Goal: Task Accomplishment & Management: Manage account settings

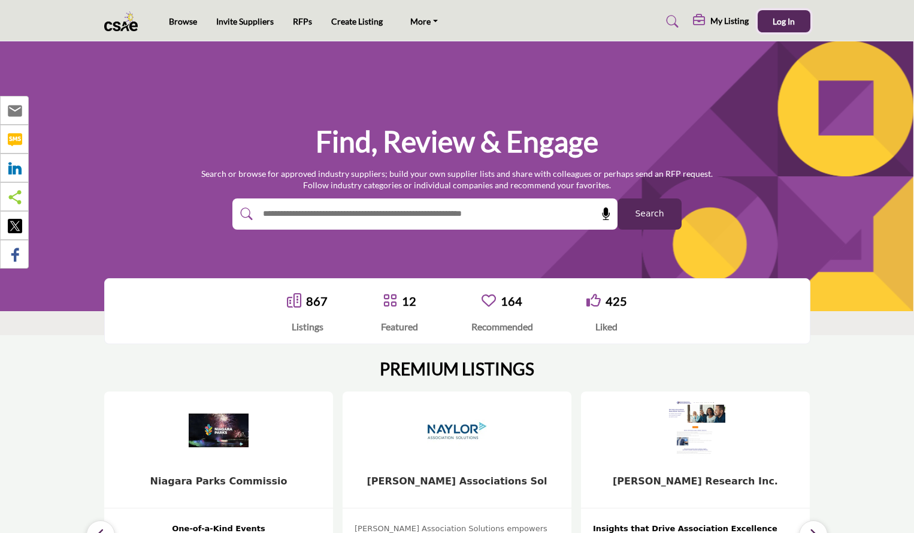
click at [794, 20] on span "Log In" at bounding box center [784, 21] width 22 height 10
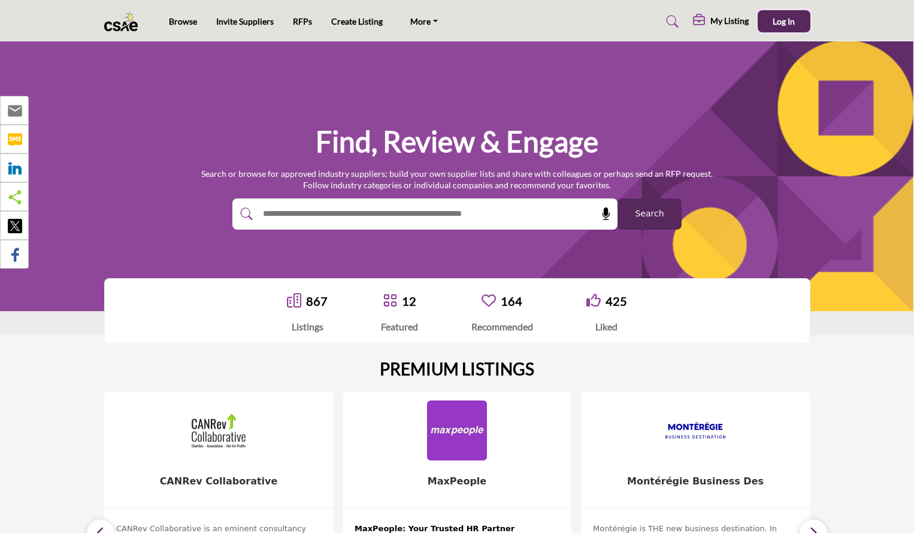
click at [790, 18] on span "Log In" at bounding box center [784, 21] width 22 height 10
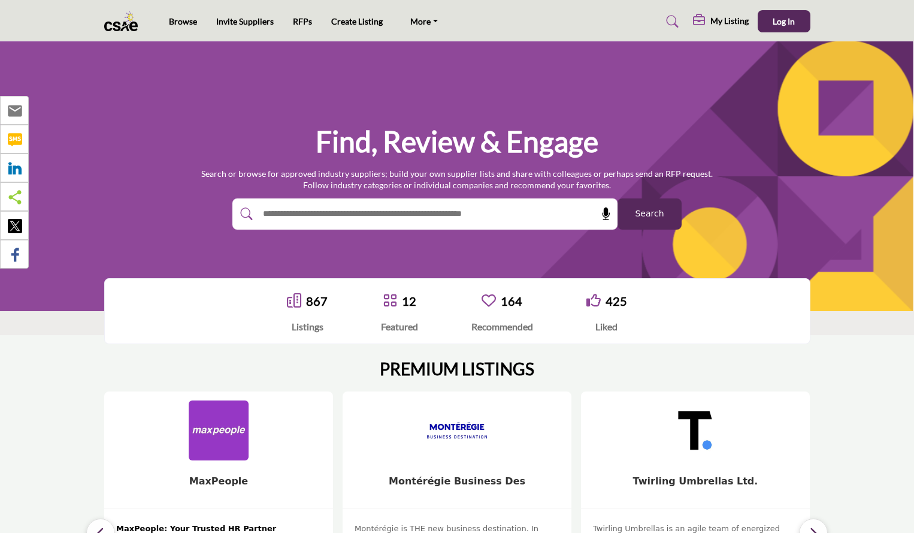
click at [719, 23] on h5 "My Listing" at bounding box center [729, 21] width 38 height 11
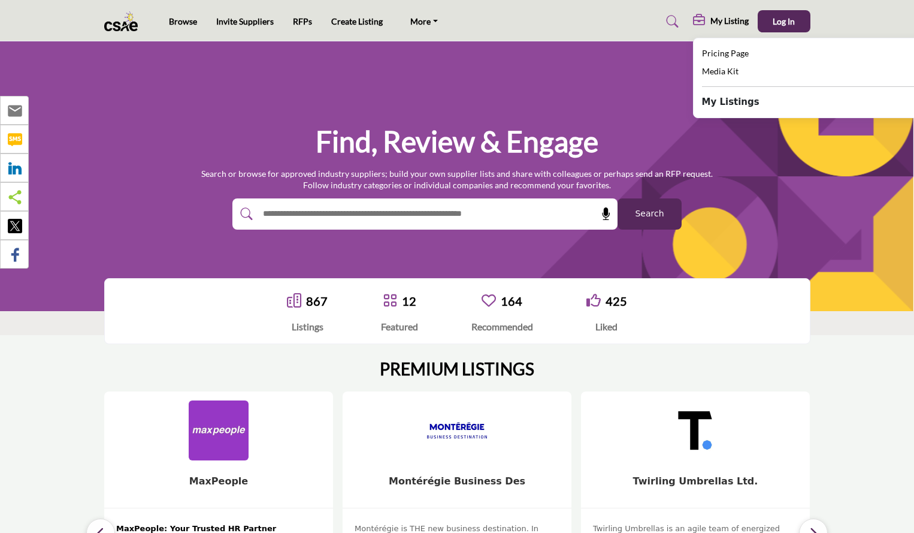
click at [727, 106] on b "My Listings" at bounding box center [731, 102] width 58 height 14
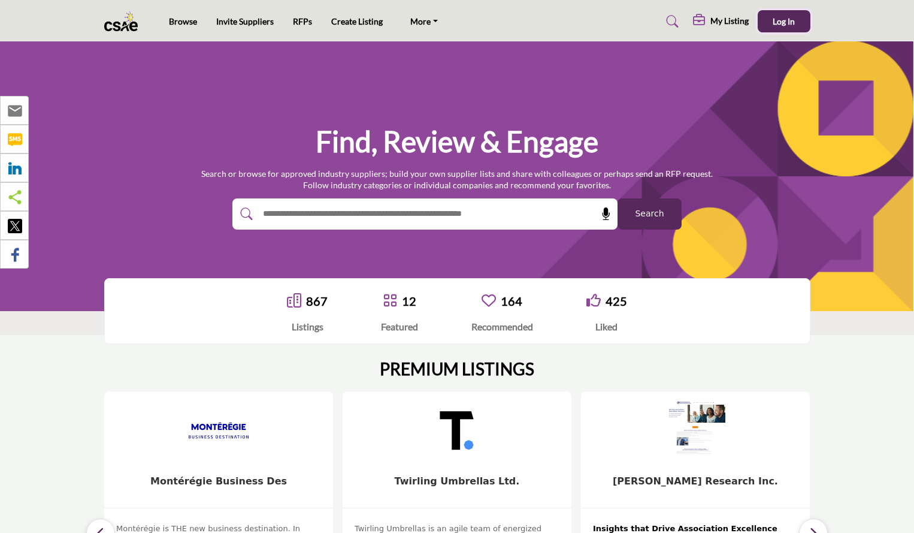
click at [782, 19] on span "Log In" at bounding box center [784, 21] width 22 height 10
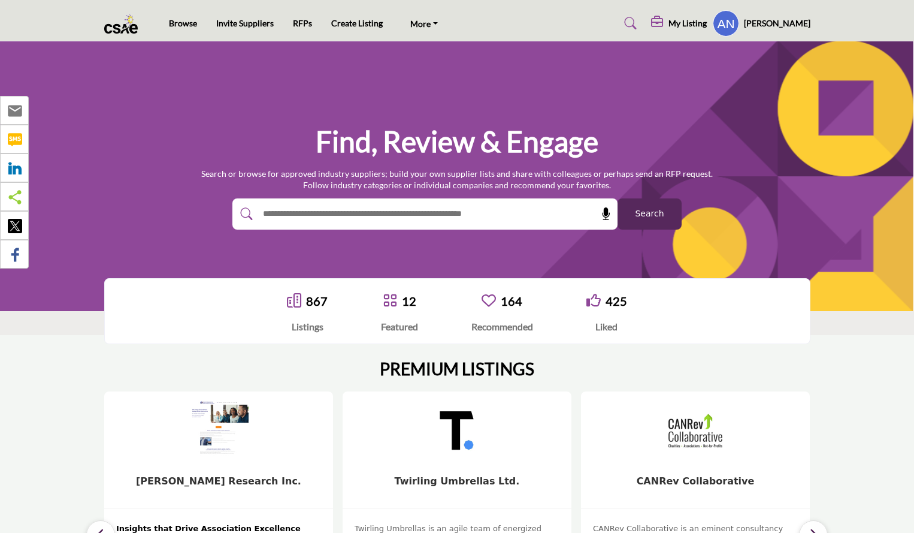
click at [700, 17] on div "My Listing" at bounding box center [679, 23] width 56 height 14
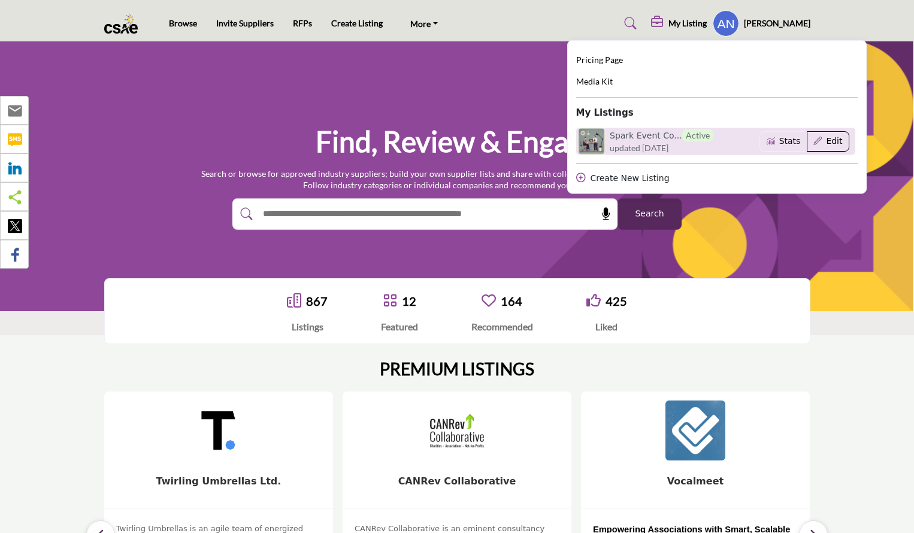
click at [847, 141] on button "Edit" at bounding box center [828, 141] width 43 height 20
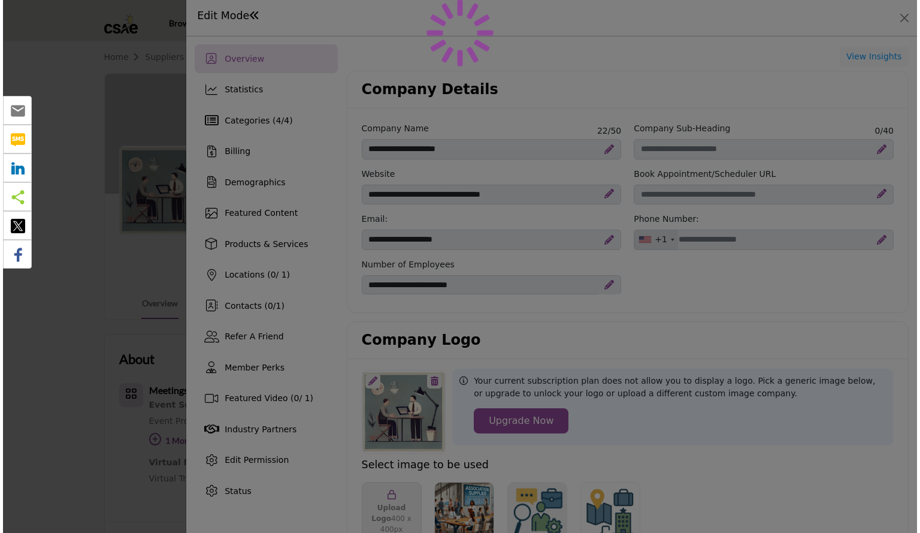
scroll to position [180, 0]
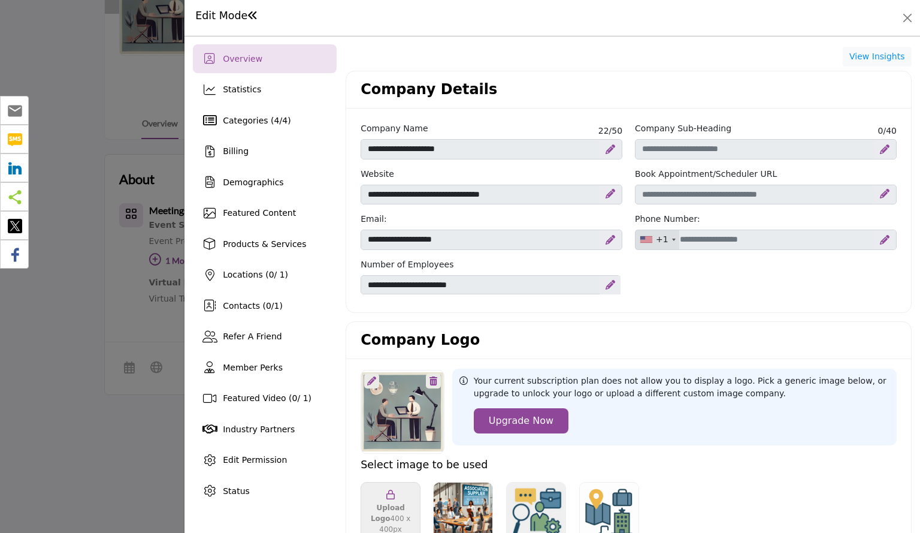
click at [880, 150] on icon at bounding box center [885, 149] width 10 height 10
click at [758, 149] on input "Enter Company Sub-Heading" at bounding box center [766, 149] width 262 height 20
type input "*"
type input "**********"
drag, startPoint x: 799, startPoint y: 143, endPoint x: 523, endPoint y: 130, distance: 275.9
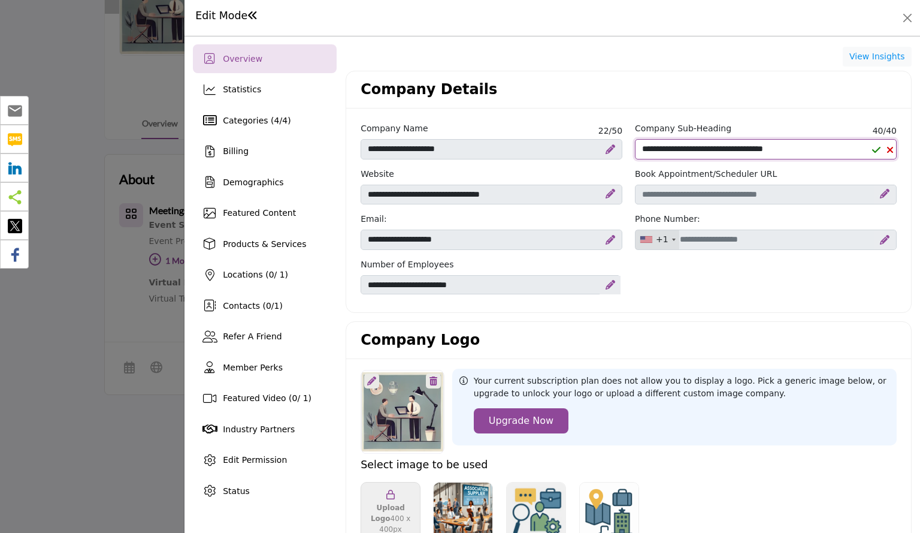
click at [523, 130] on div "**********" at bounding box center [629, 212] width 549 height 180
click at [887, 150] on icon at bounding box center [890, 150] width 7 height 10
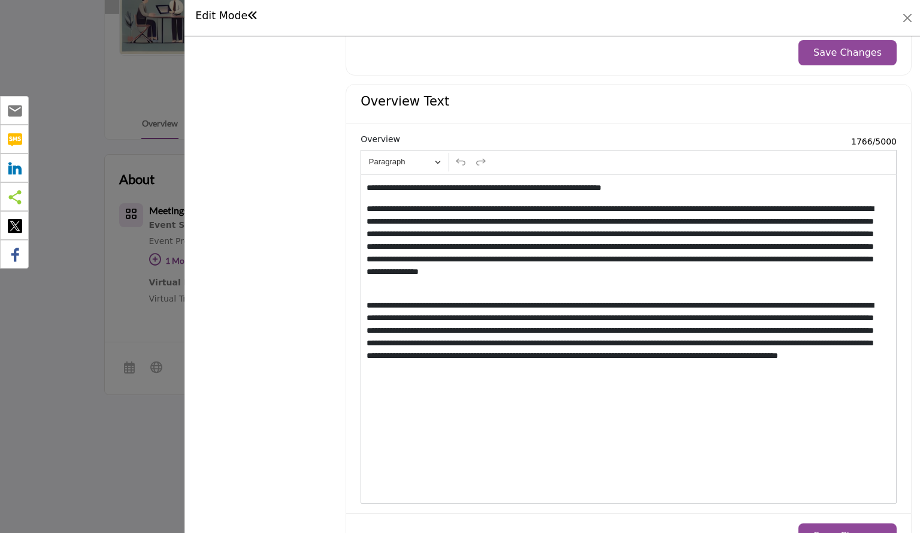
scroll to position [1160, 0]
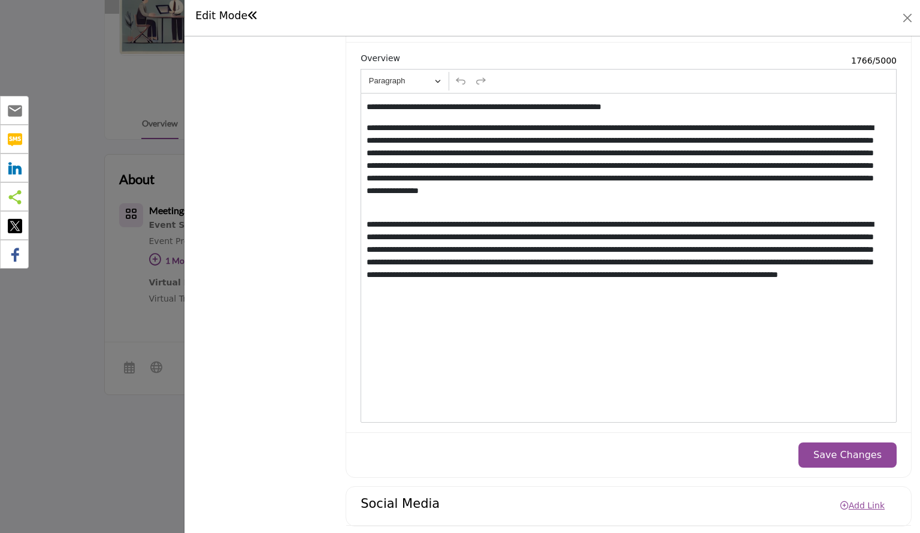
click at [837, 442] on button "Save Changes" at bounding box center [848, 454] width 98 height 25
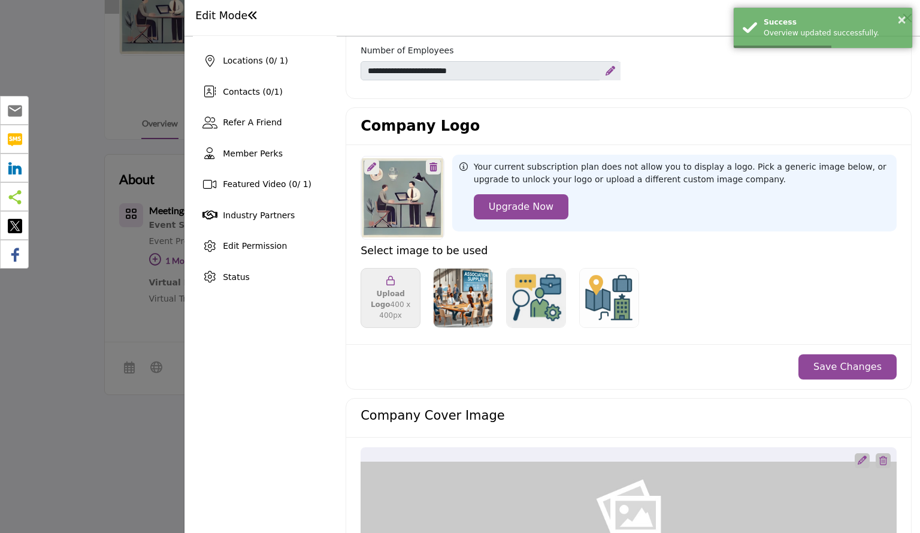
scroll to position [142, 0]
